Goal: Navigation & Orientation: Find specific page/section

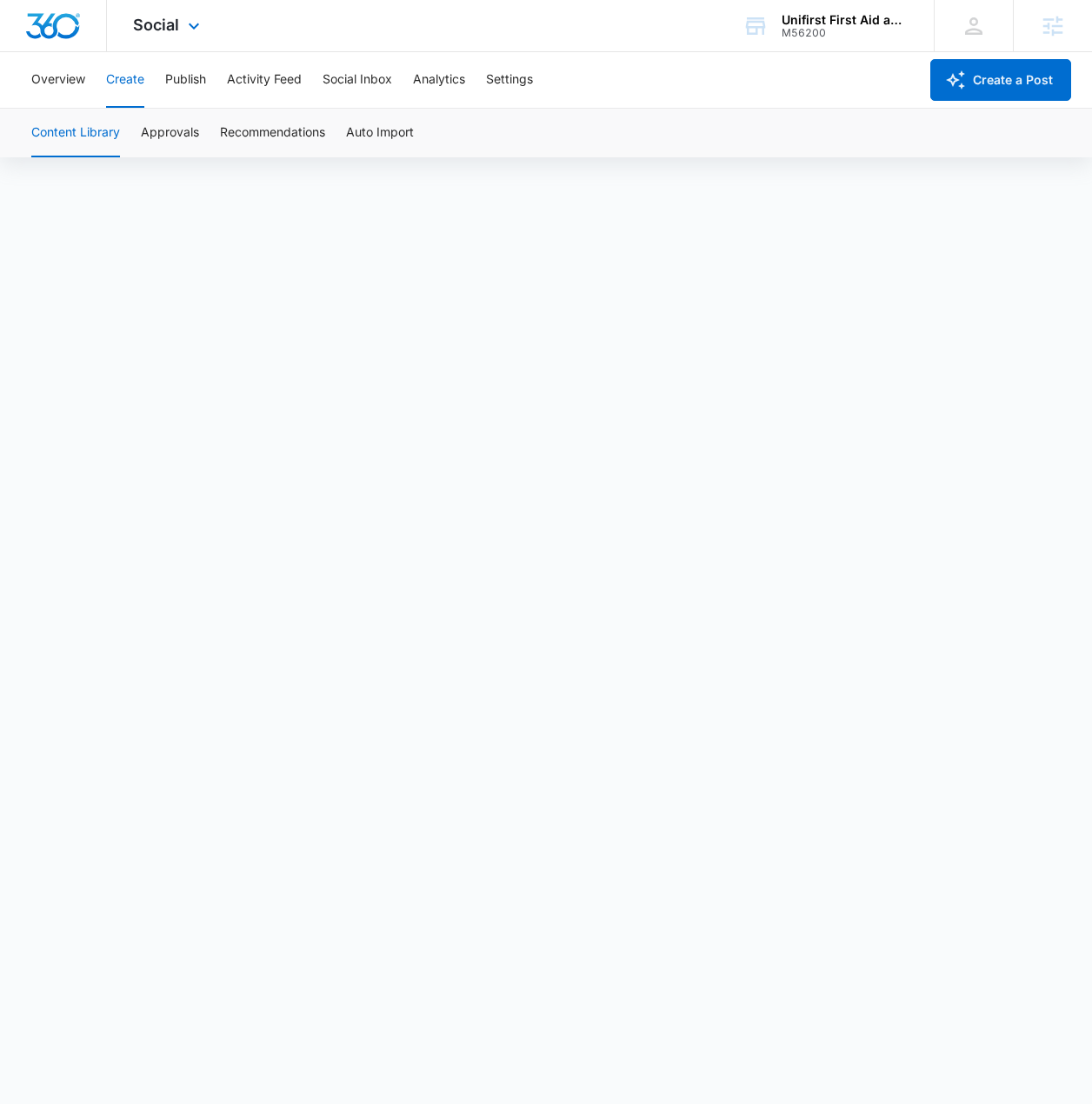
click at [171, 50] on div "Social Apps Reputation Forms CRM Email Social Content Ads Intelligence Files Br…" at bounding box center [169, 25] width 124 height 51
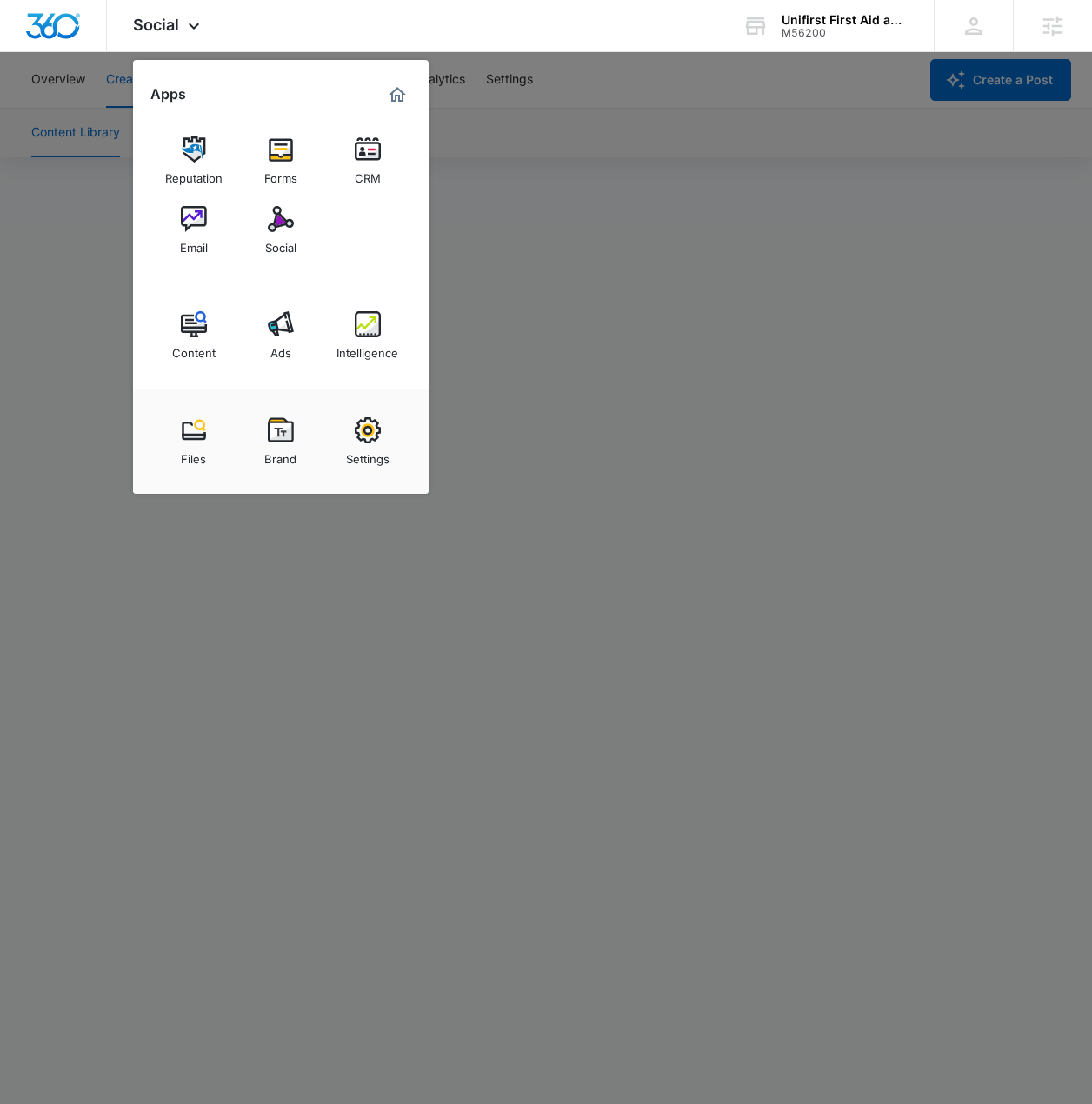
click at [586, 177] on div at bounding box center [546, 552] width 1092 height 1104
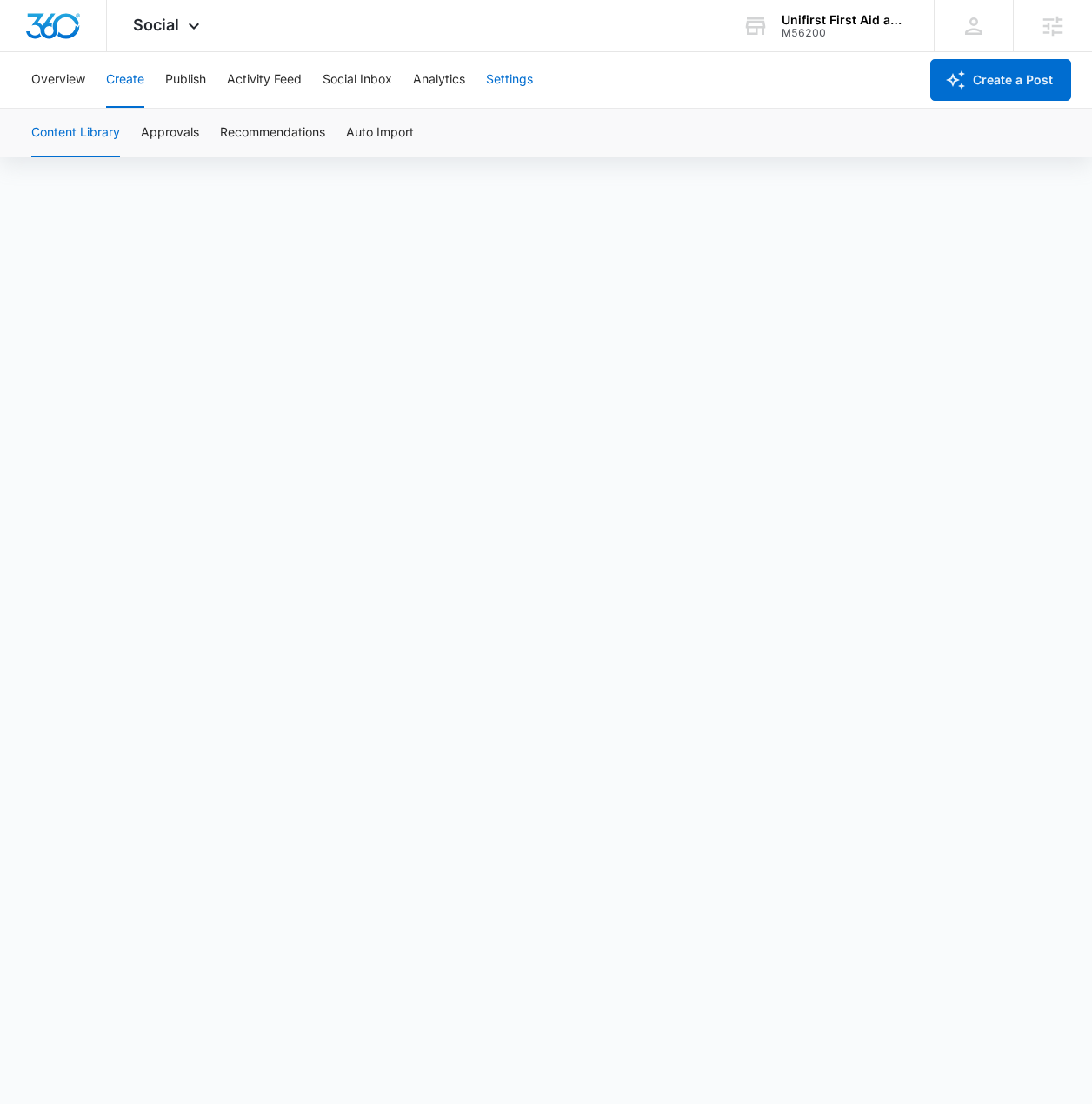
click at [521, 79] on button "Settings" at bounding box center [509, 80] width 47 height 56
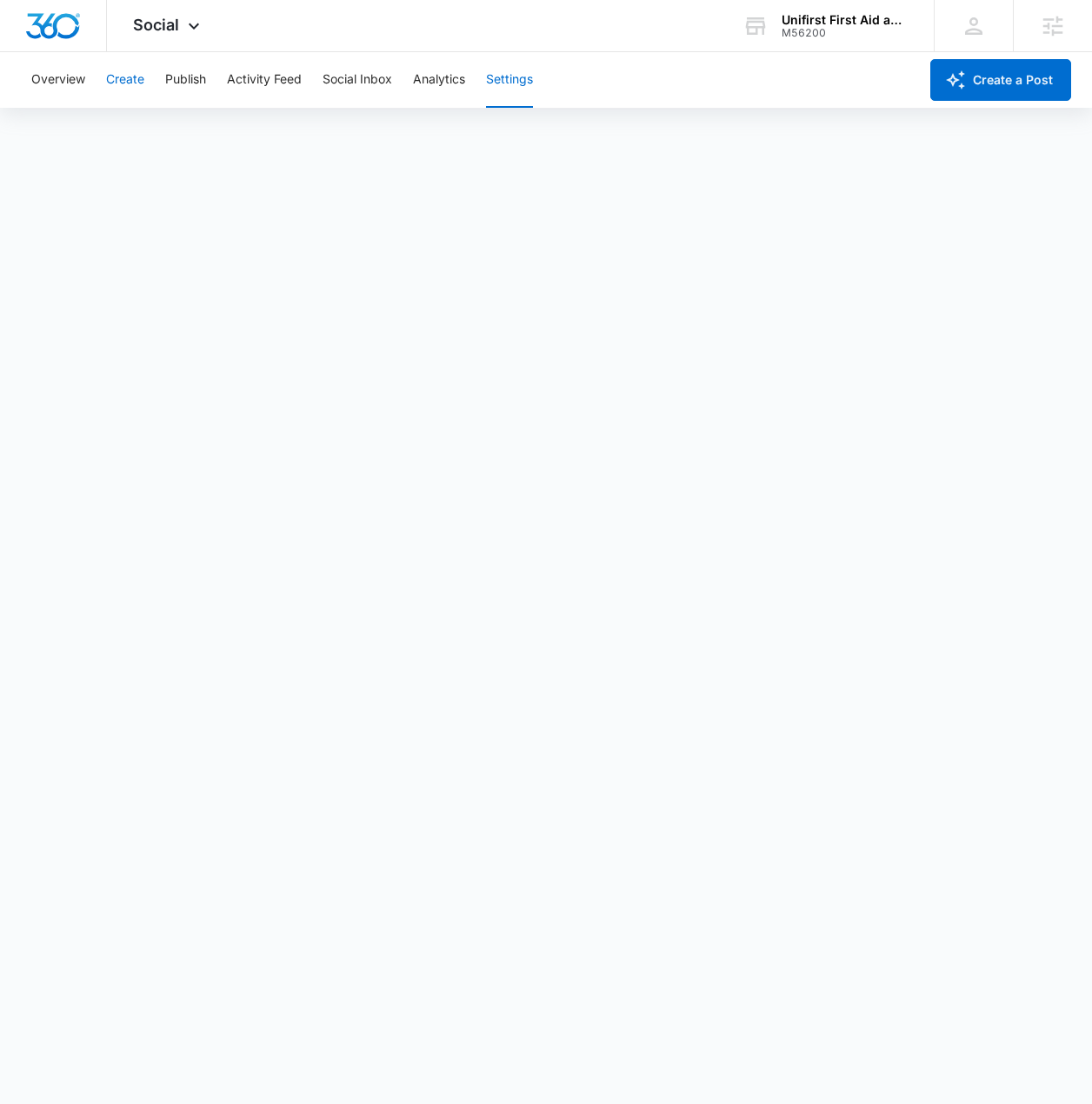
click at [136, 86] on button "Create" at bounding box center [125, 80] width 38 height 56
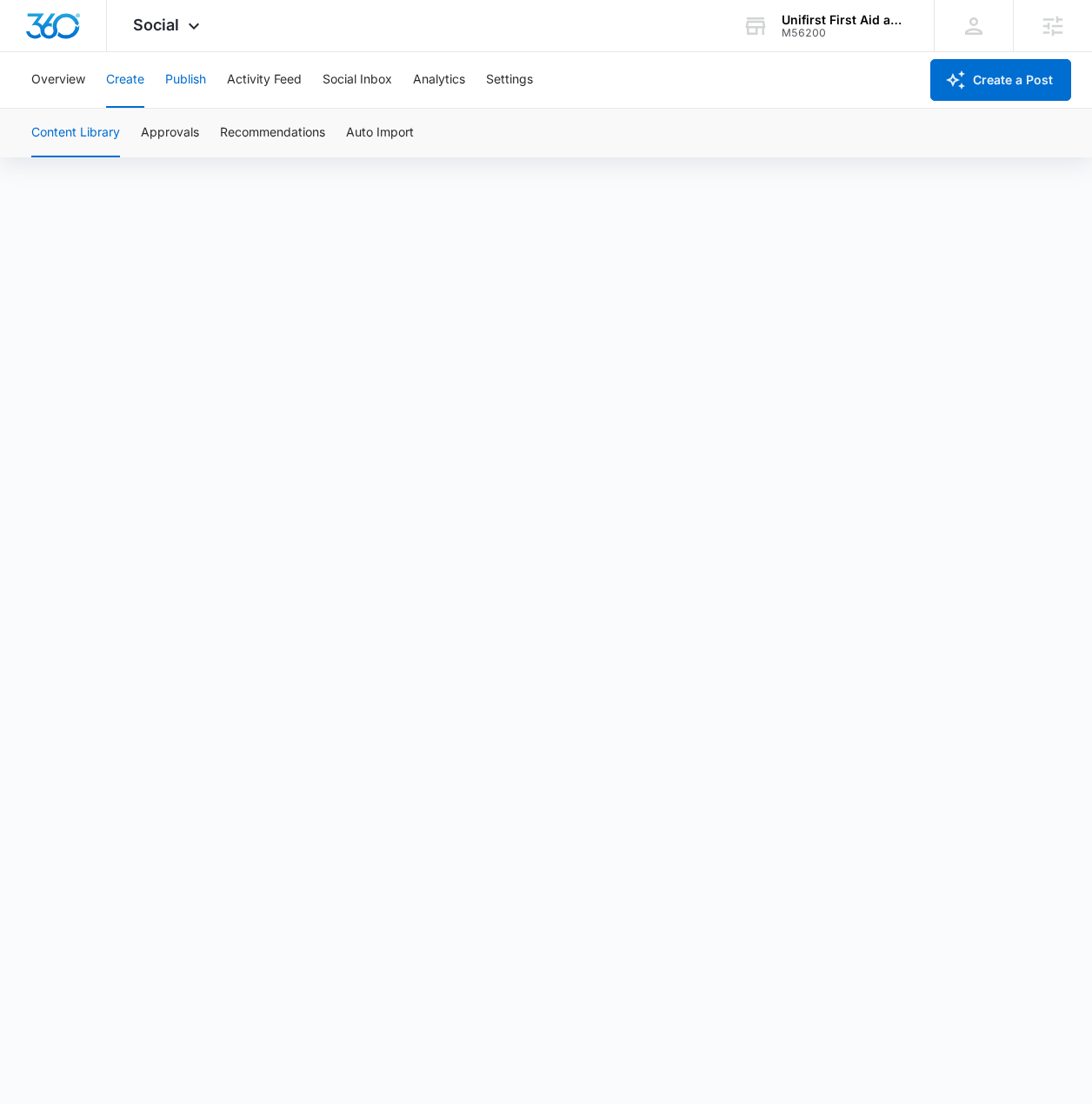
click at [188, 88] on button "Publish" at bounding box center [185, 80] width 41 height 56
click at [132, 136] on button "Schedules" at bounding box center [132, 133] width 59 height 48
click at [115, 107] on button "Create" at bounding box center [125, 80] width 38 height 56
drag, startPoint x: 202, startPoint y: 109, endPoint x: 190, endPoint y: 99, distance: 15.6
click at [200, 109] on div "Content Library Approvals Recommendations Auto Import" at bounding box center [546, 133] width 1050 height 48
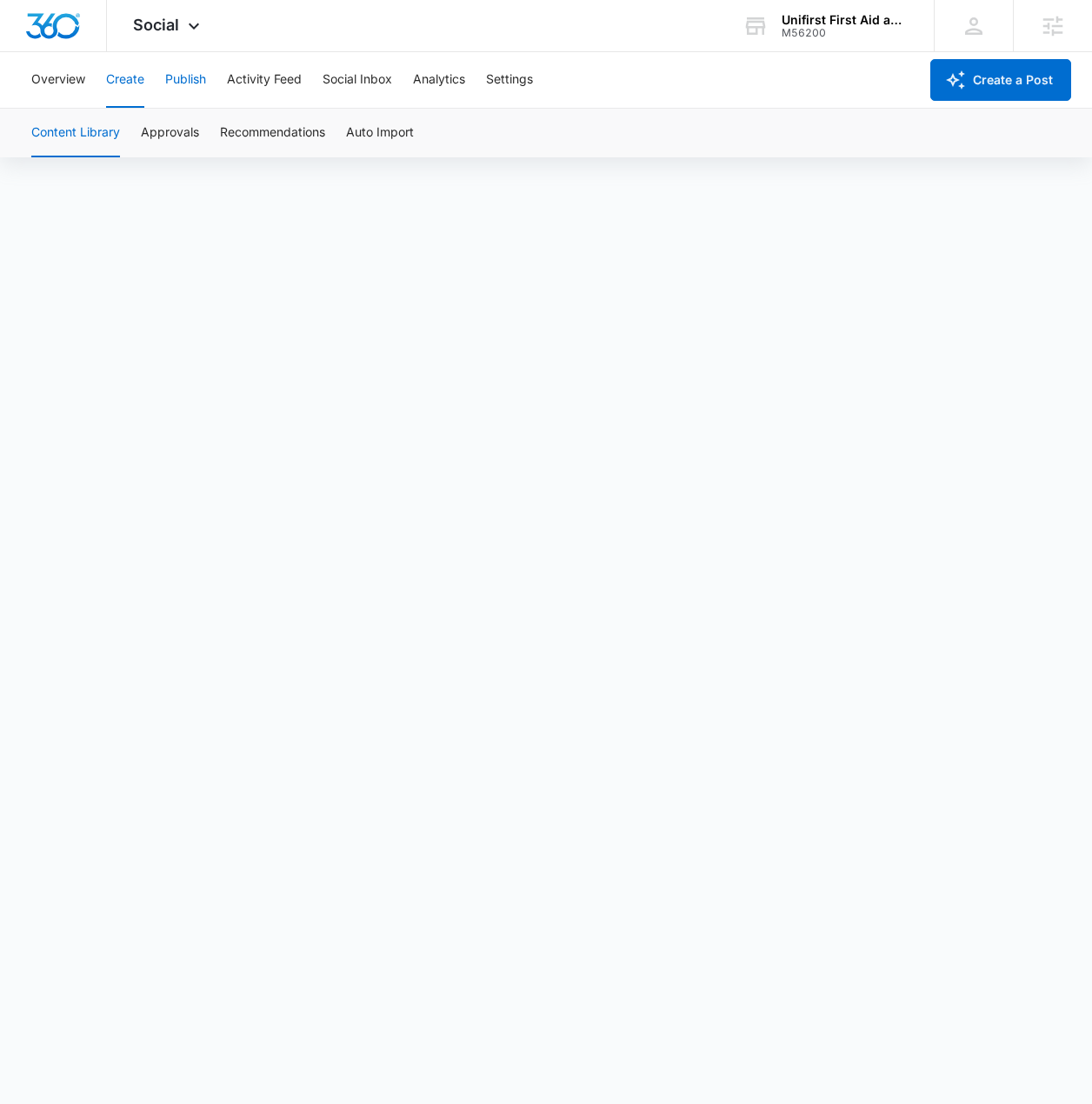
click at [188, 95] on button "Publish" at bounding box center [185, 80] width 41 height 56
click at [116, 86] on button "Create" at bounding box center [125, 80] width 38 height 56
click at [177, 88] on button "Publish" at bounding box center [185, 80] width 41 height 56
click at [146, 25] on span "Social" at bounding box center [155, 25] width 46 height 19
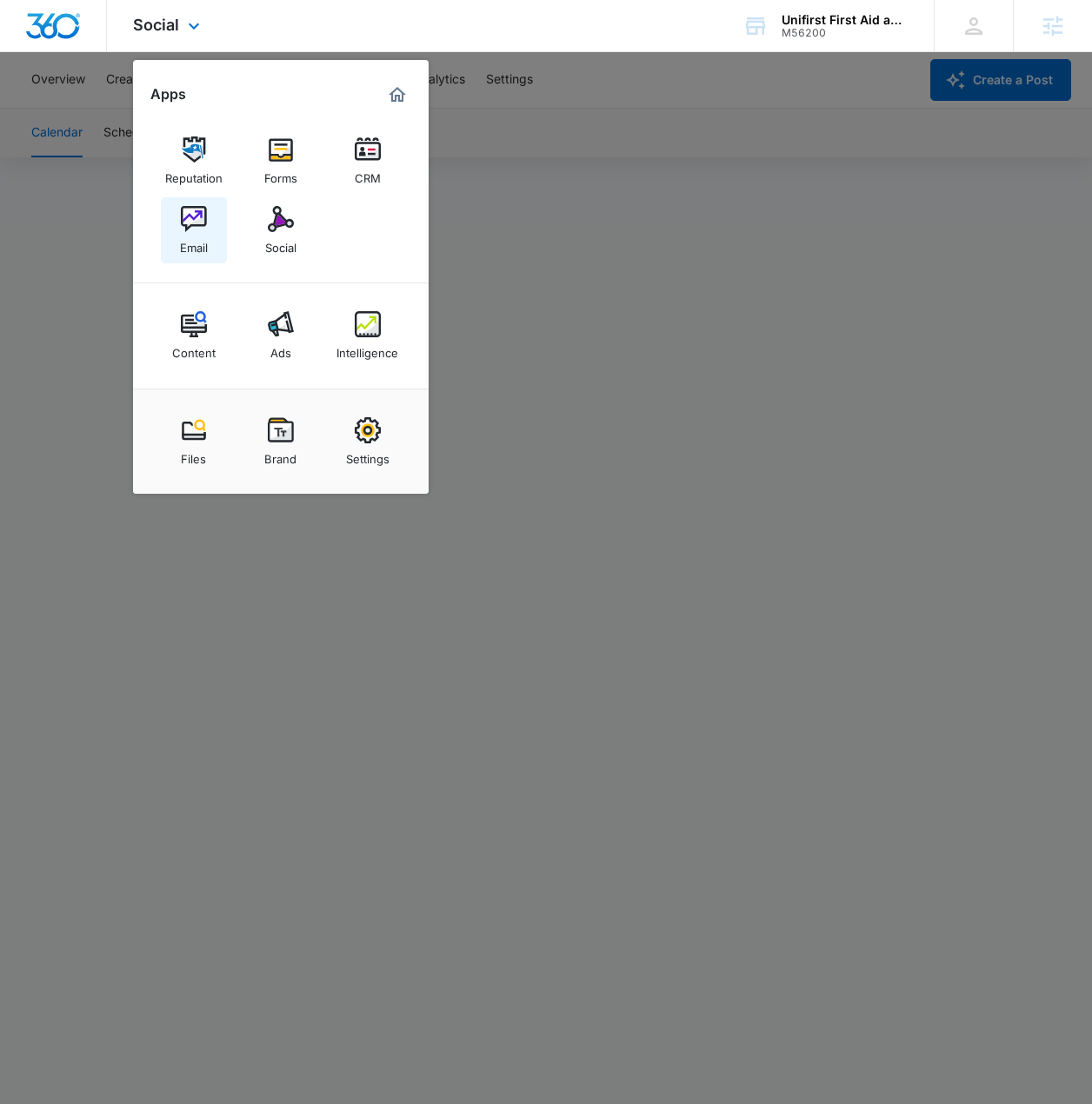
click at [210, 211] on link "Email" at bounding box center [194, 230] width 66 height 66
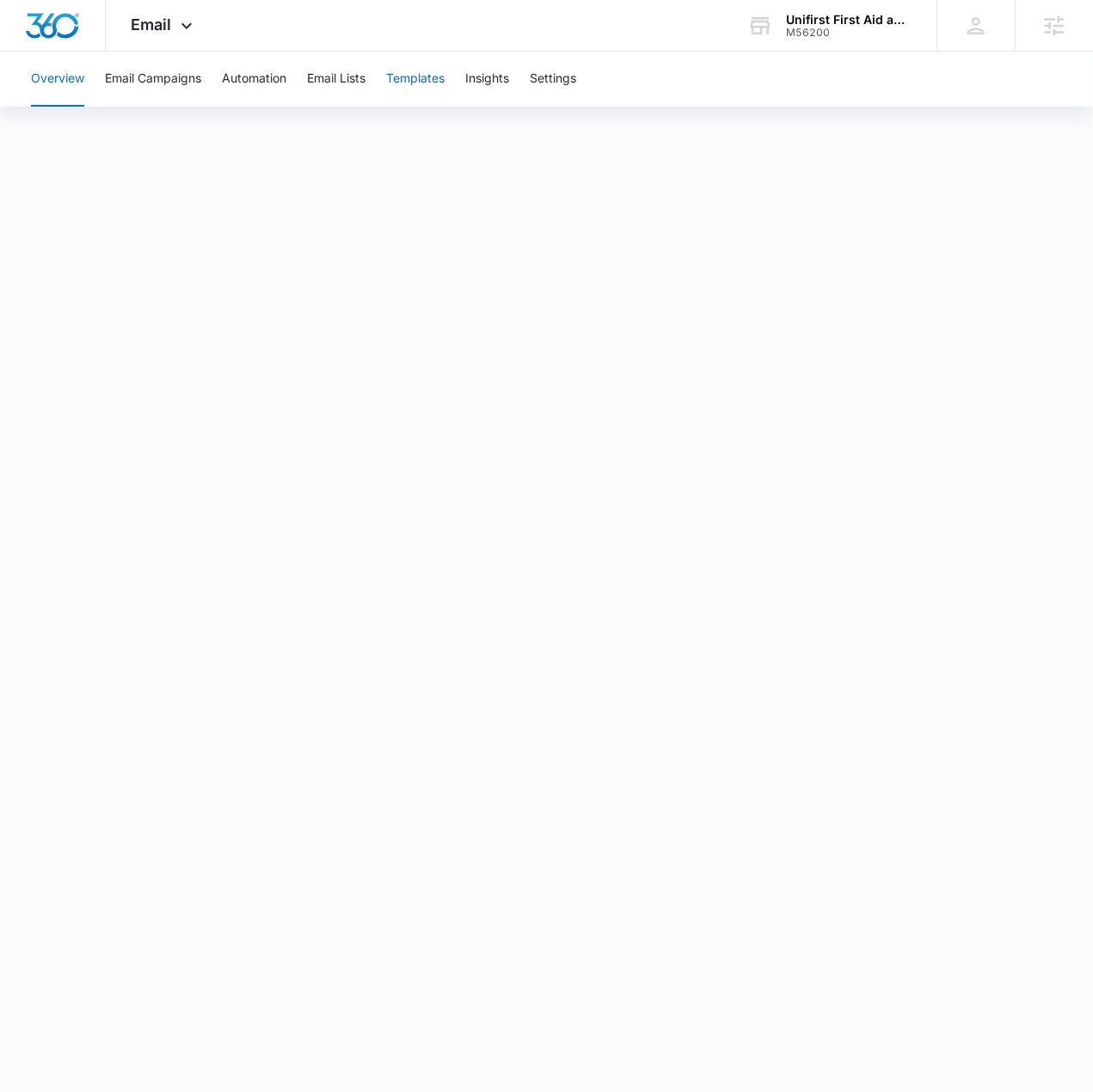
click at [414, 86] on button "Templates" at bounding box center [414, 79] width 58 height 55
drag, startPoint x: 577, startPoint y: 1075, endPoint x: 569, endPoint y: 1060, distance: 17.0
click at [577, 1075] on body "Email Apps Reputation Forms CRM Email Social Content Ads Intelligence Files Bra…" at bounding box center [546, 546] width 1093 height 1092
click at [427, 85] on button "Templates" at bounding box center [414, 79] width 58 height 55
click at [432, 87] on button "Templates" at bounding box center [414, 79] width 58 height 55
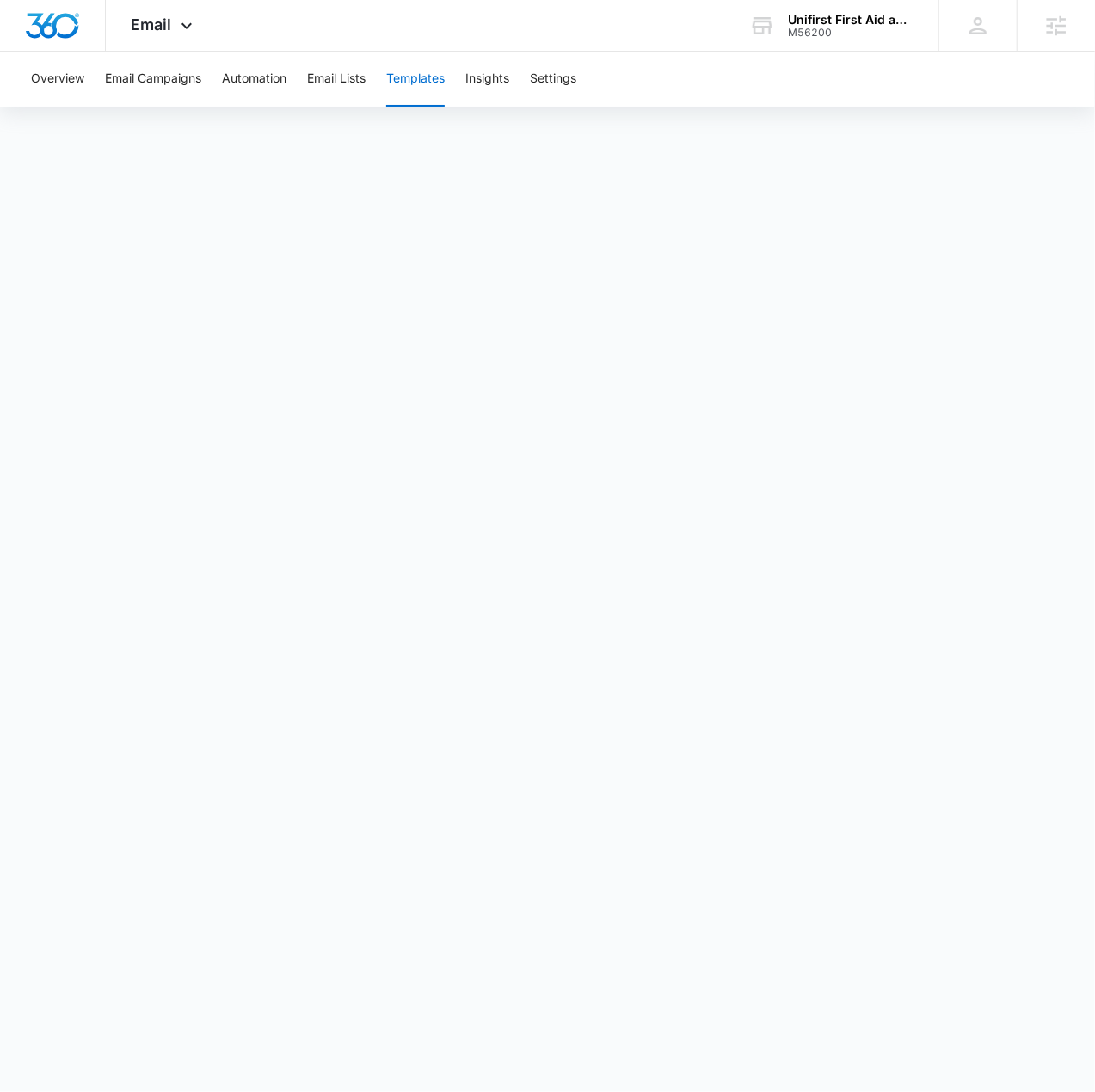
click at [425, 81] on button "Templates" at bounding box center [414, 79] width 58 height 55
click at [312, 85] on button "Email Lists" at bounding box center [335, 79] width 58 height 55
click at [409, 65] on button "Templates" at bounding box center [414, 79] width 58 height 55
click at [157, 21] on span "Email" at bounding box center [152, 25] width 41 height 18
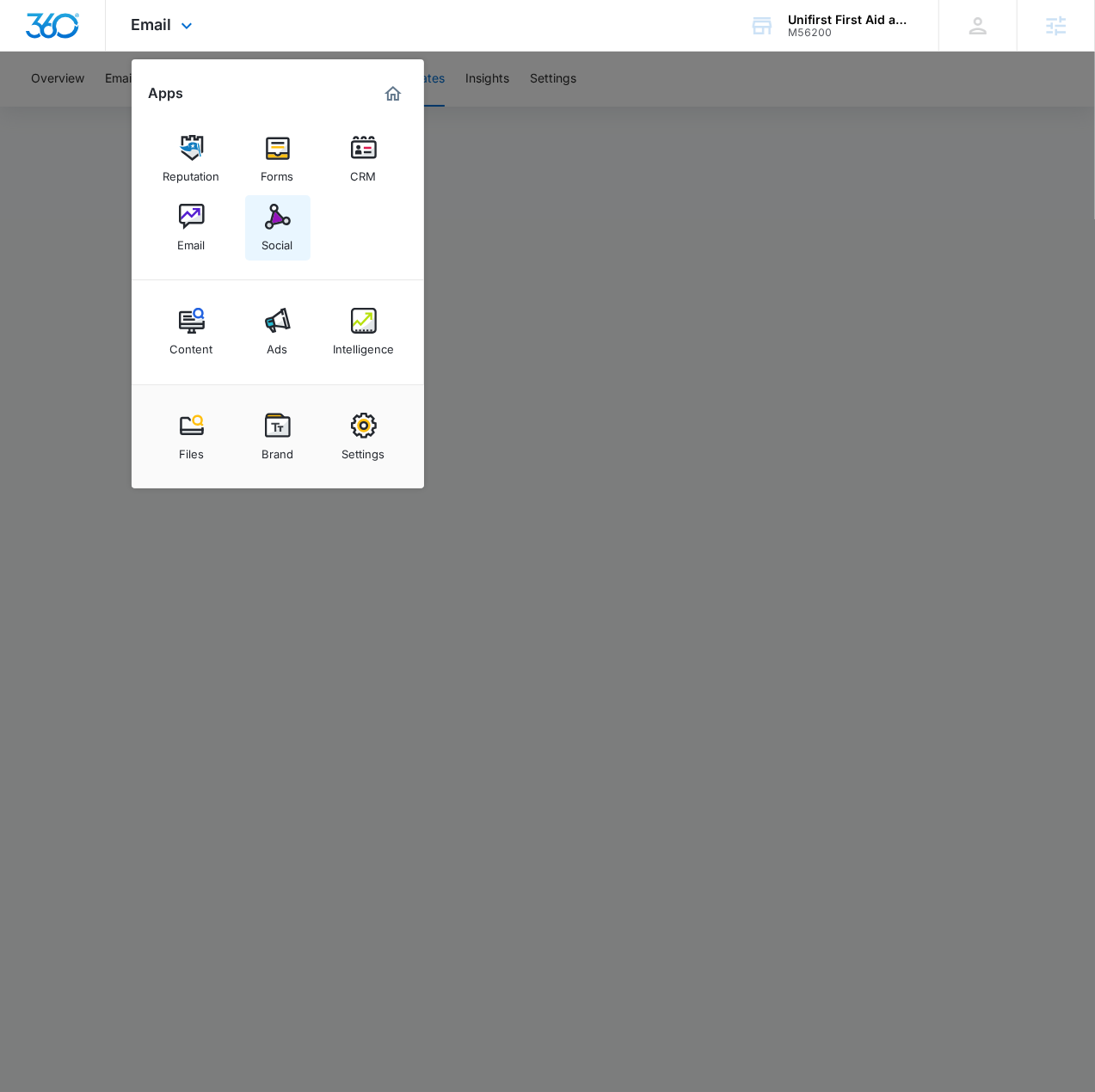
click at [253, 224] on link "Social" at bounding box center [277, 227] width 65 height 65
